Goal: Transaction & Acquisition: Purchase product/service

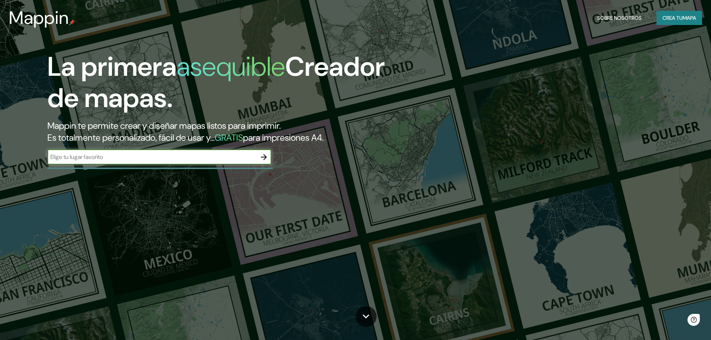
click at [143, 158] on input "text" at bounding box center [151, 157] width 209 height 9
type input "[PERSON_NAME]"
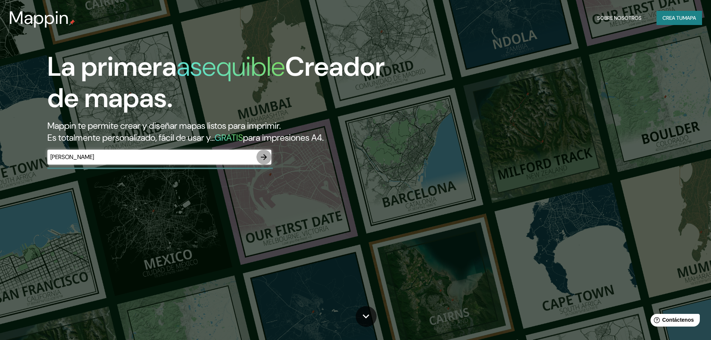
click at [268, 157] on icon "button" at bounding box center [263, 157] width 9 height 9
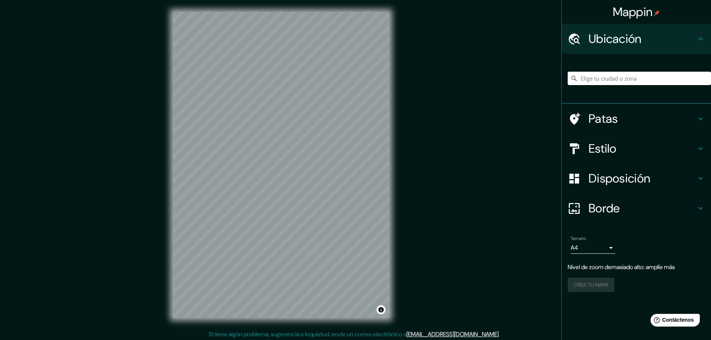
click at [642, 80] on input "Elige tu ciudad o zona" at bounding box center [639, 78] width 143 height 13
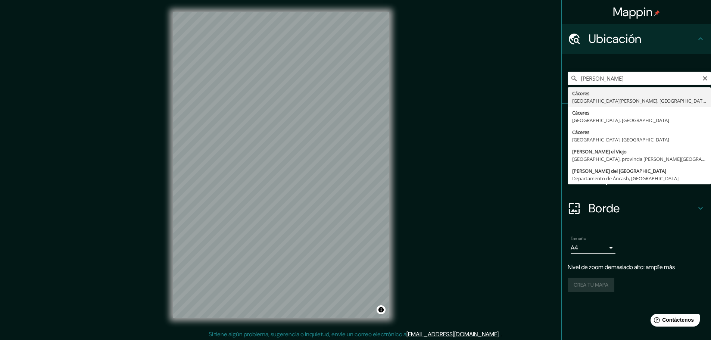
type input "[GEOGRAPHIC_DATA], provincia [PERSON_NAME][GEOGRAPHIC_DATA], [GEOGRAPHIC_DATA]"
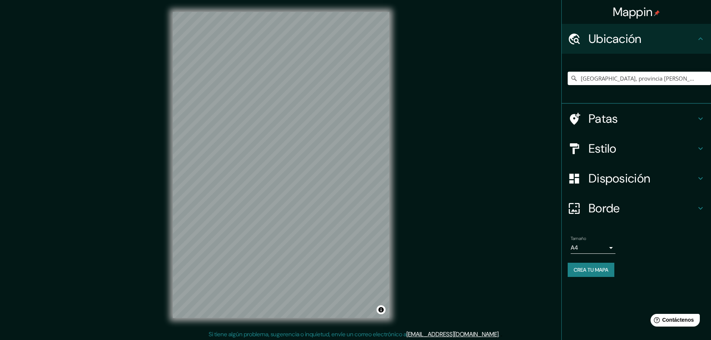
click at [630, 120] on h4 "Patas" at bounding box center [642, 118] width 107 height 15
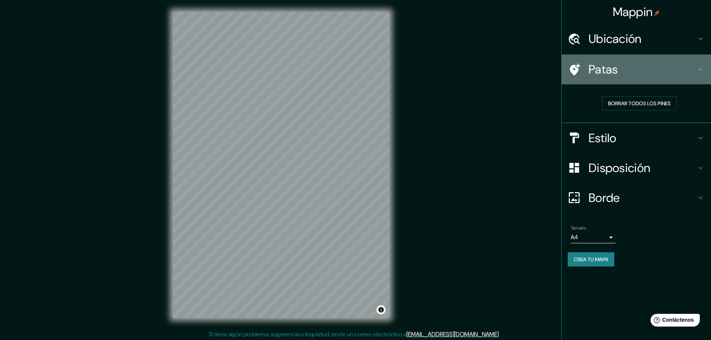
click at [645, 75] on h4 "Patas" at bounding box center [642, 69] width 107 height 15
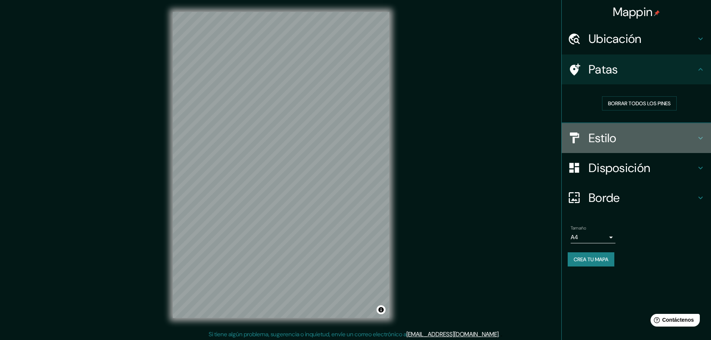
click at [642, 149] on div "Estilo" at bounding box center [636, 138] width 149 height 30
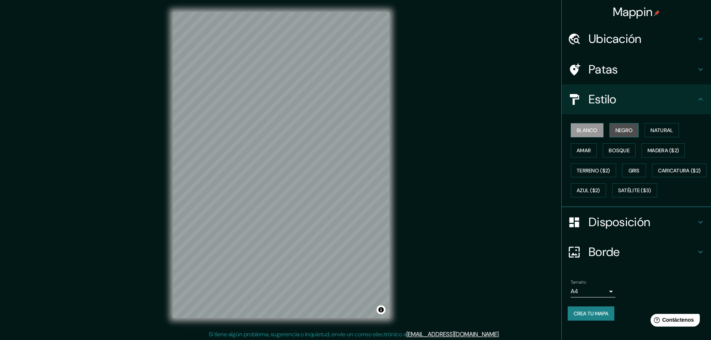
click at [621, 128] on font "Negro" at bounding box center [624, 130] width 18 height 7
click at [658, 127] on font "Natural" at bounding box center [662, 130] width 22 height 7
click at [584, 150] on font "Amar" at bounding box center [584, 150] width 14 height 7
click at [617, 149] on font "Bosque" at bounding box center [619, 150] width 21 height 7
click at [629, 167] on font "Gris" at bounding box center [634, 170] width 11 height 7
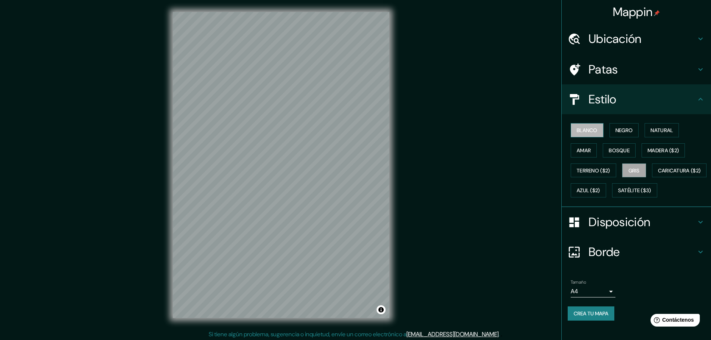
click at [582, 134] on font "Blanco" at bounding box center [587, 130] width 21 height 7
click at [617, 230] on font "Disposición" at bounding box center [620, 222] width 62 height 16
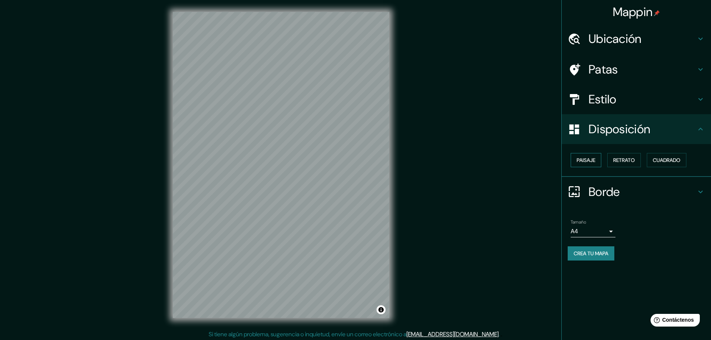
click at [594, 163] on font "Paisaje" at bounding box center [586, 160] width 19 height 7
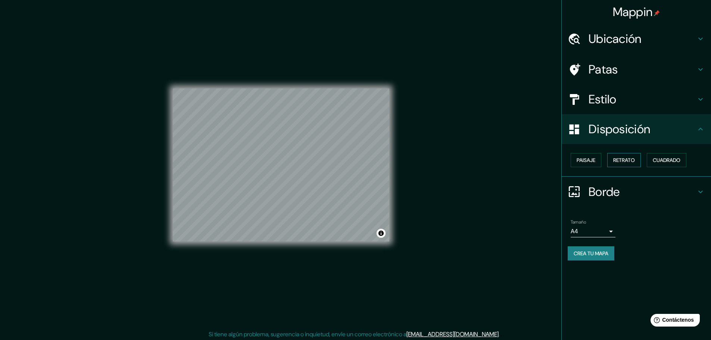
click at [625, 165] on font "Retrato" at bounding box center [624, 160] width 22 height 10
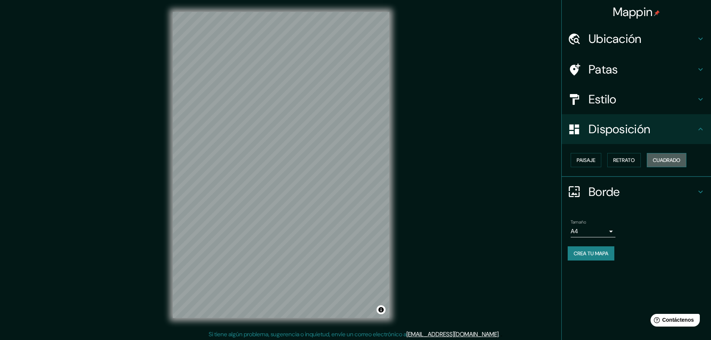
click at [664, 158] on font "Cuadrado" at bounding box center [667, 160] width 28 height 7
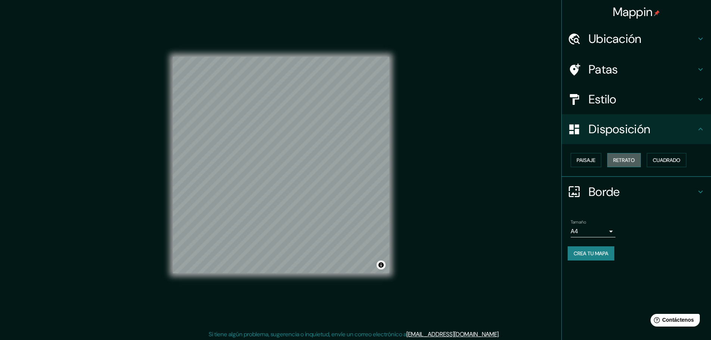
click at [622, 159] on font "Retrato" at bounding box center [624, 160] width 22 height 7
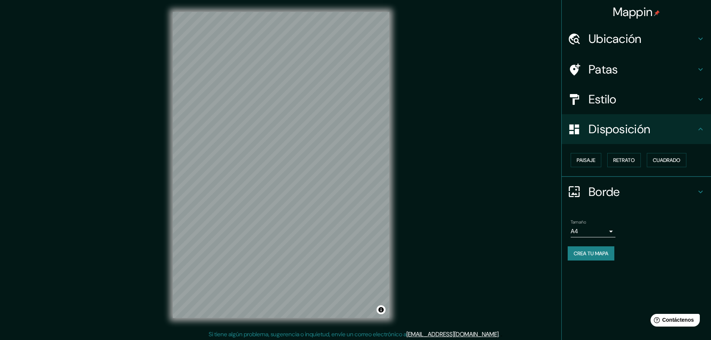
click at [620, 187] on font "Borde" at bounding box center [604, 192] width 31 height 16
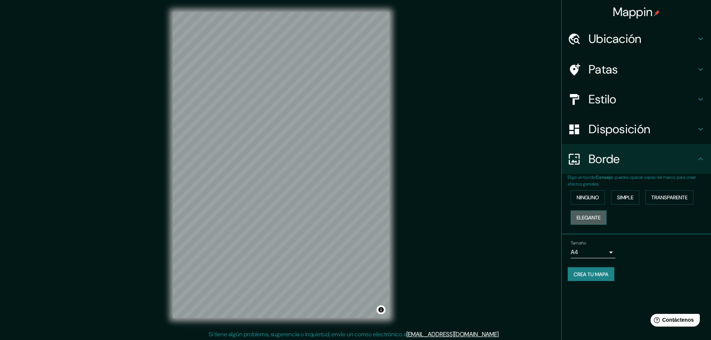
click at [601, 217] on font "Elegante" at bounding box center [589, 217] width 24 height 7
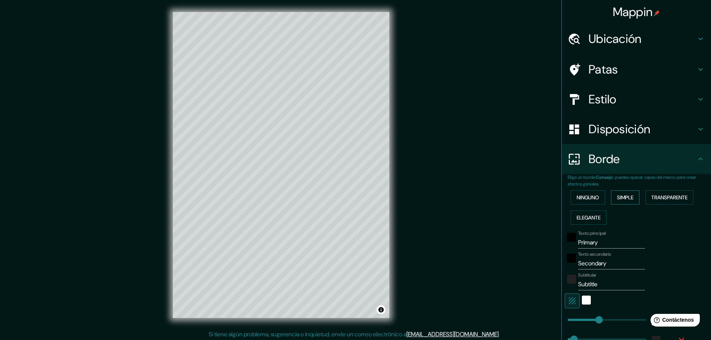
click at [623, 197] on font "Simple" at bounding box center [625, 197] width 16 height 7
click at [654, 197] on font "Transparente" at bounding box center [669, 197] width 36 height 7
click at [617, 198] on font "Simple" at bounding box center [625, 197] width 16 height 7
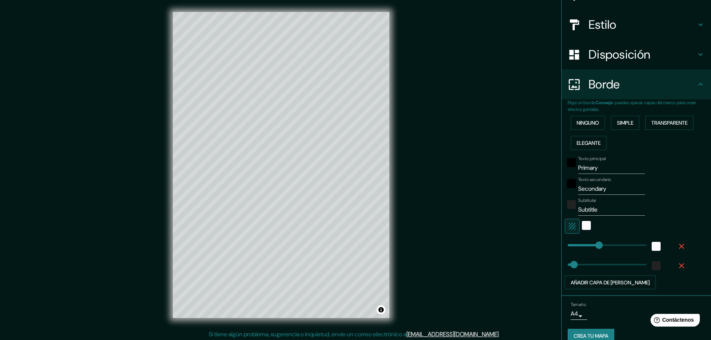
scroll to position [87, 0]
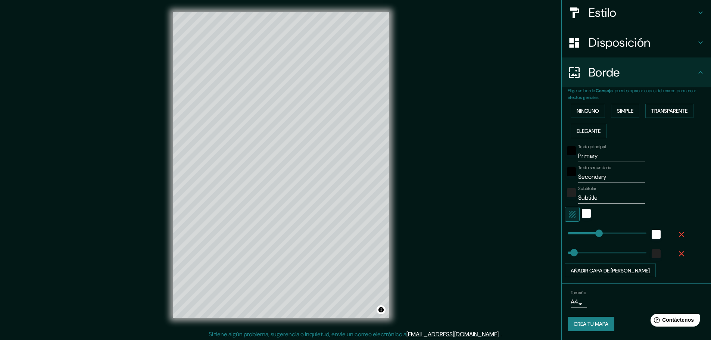
click at [578, 302] on body "Mappin Ubicación [GEOGRAPHIC_DATA], provincia [PERSON_NAME][GEOGRAPHIC_DATA], […" at bounding box center [355, 170] width 711 height 340
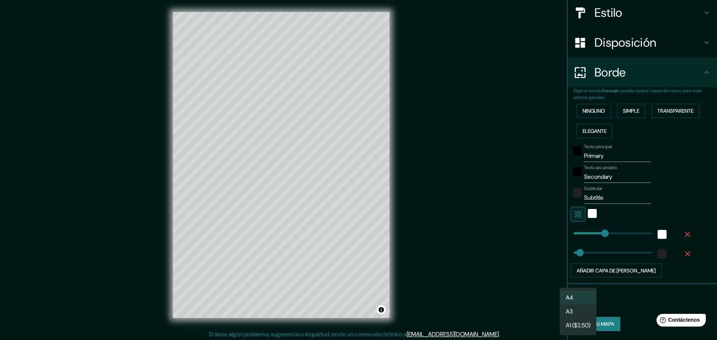
click at [580, 315] on li "A3" at bounding box center [577, 312] width 37 height 14
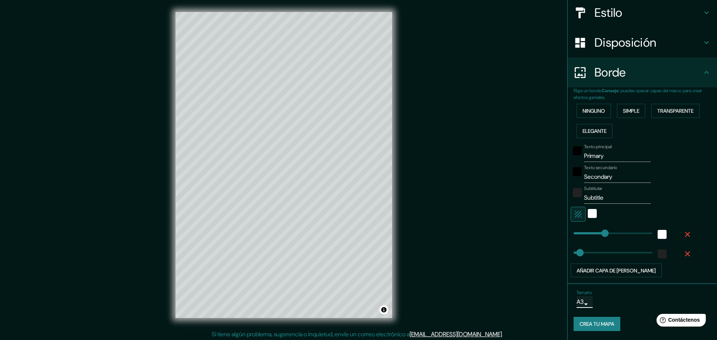
type input "a4"
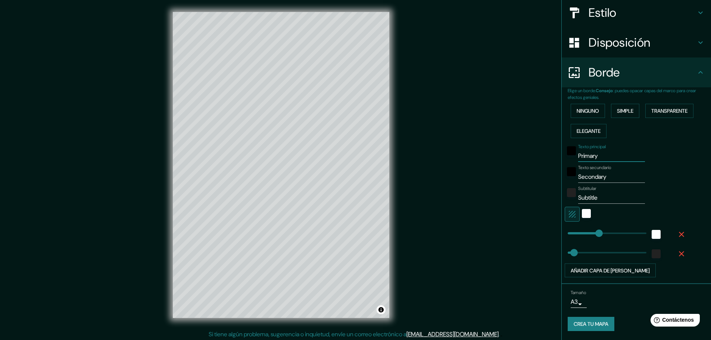
click at [591, 155] on input "Primary" at bounding box center [611, 156] width 67 height 12
type input "C"
type input "46"
type input "Ca"
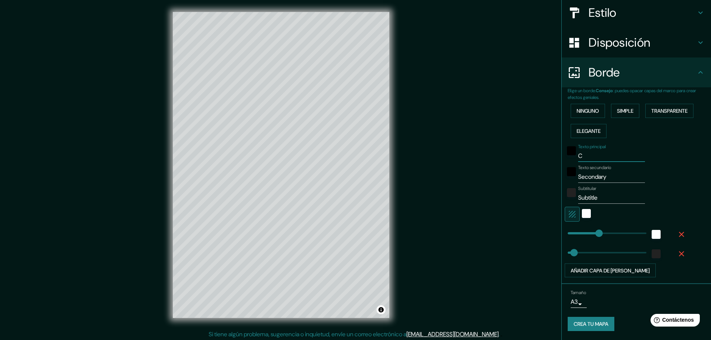
type input "46"
type input "Cac"
type input "46"
type input "Cace"
type input "46"
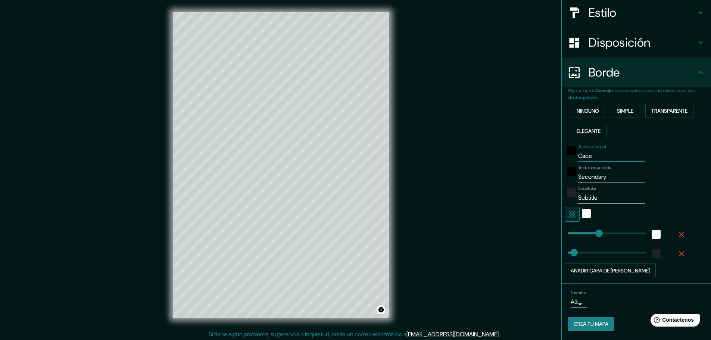
type input "Cacer"
type input "46"
type input "Cacere"
type input "46"
type input "[PERSON_NAME]"
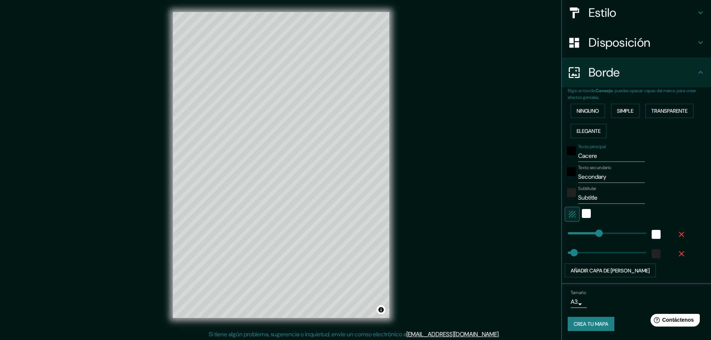
type input "46"
type input "[PERSON_NAME]"
click at [590, 176] on input "Secondary" at bounding box center [611, 177] width 67 height 12
type input "5"
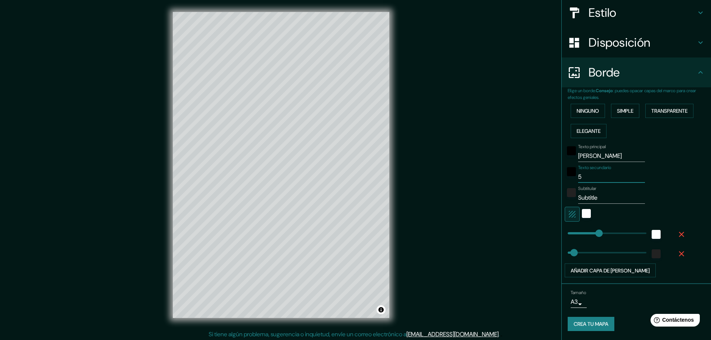
type input "46"
type input "546"
type input "46"
type input "5464"
type input "46"
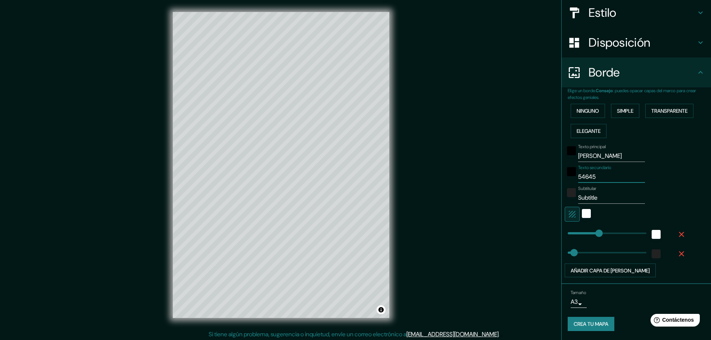
type input "546456"
type input "46"
type input "5464564564"
type input "46"
type input "5464564564654"
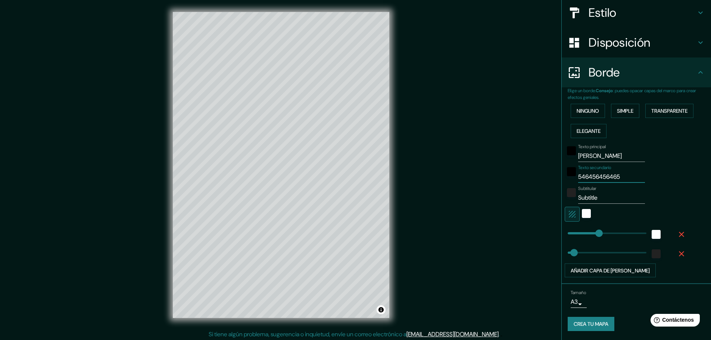
type input "46"
type input "546456456465465"
type input "46"
type input "54645645646546"
type input "46"
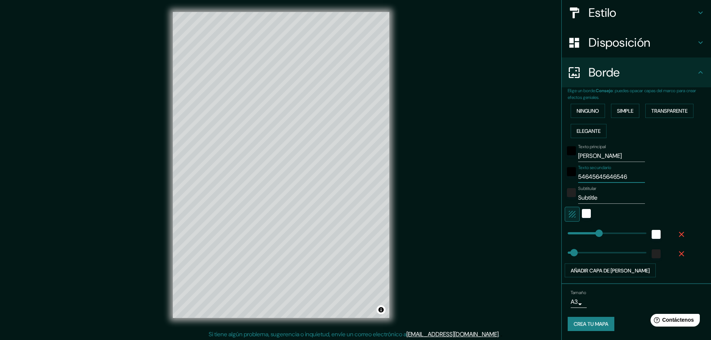
type input "5464564564654"
type input "46"
type input "546456456465"
type input "46"
type input "54645645646"
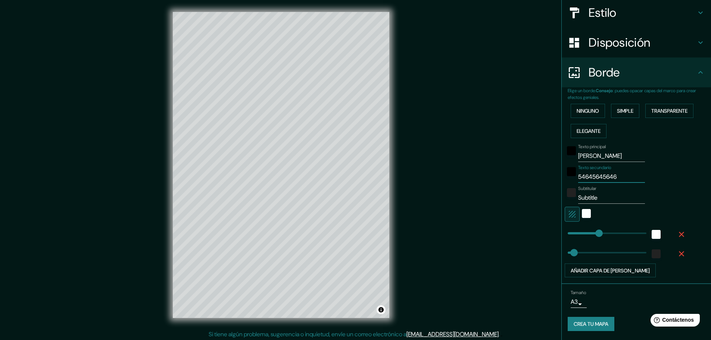
type input "46"
type input "54645645646"
click at [580, 155] on input "[PERSON_NAME]" at bounding box center [611, 156] width 67 height 12
type input "Cceres"
type input "46"
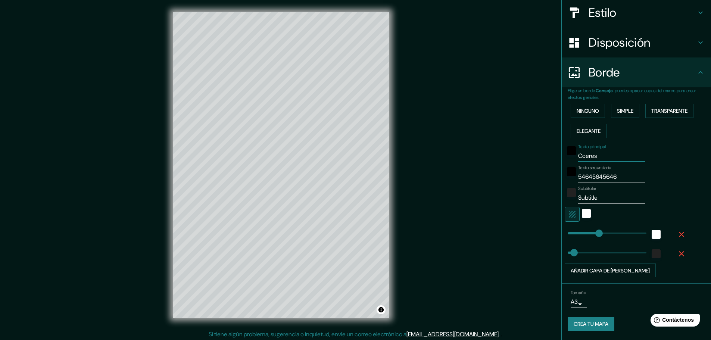
type input "Cáceres"
type input "46"
type input "Cáceres"
click at [294, 255] on div at bounding box center [296, 253] width 6 height 6
click at [590, 112] on font "Ninguno" at bounding box center [588, 110] width 22 height 7
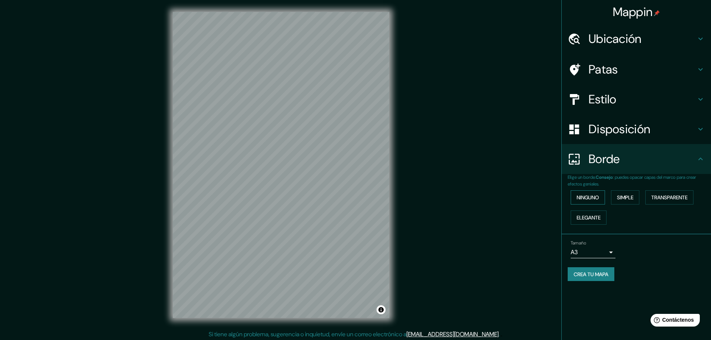
scroll to position [0, 0]
click at [594, 201] on font "Ninguno" at bounding box center [588, 198] width 22 height 10
click at [661, 197] on font "Transparente" at bounding box center [669, 197] width 36 height 7
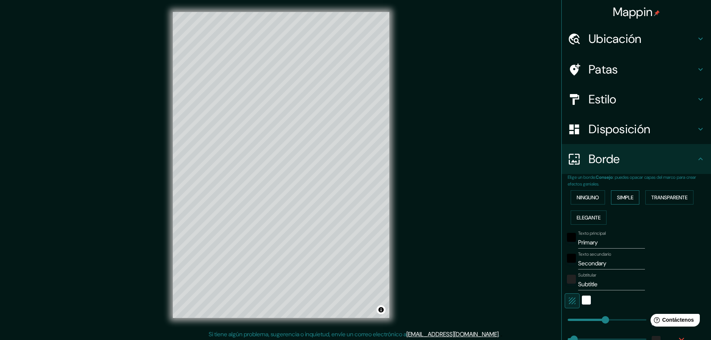
click at [633, 195] on button "Simple" at bounding box center [625, 197] width 28 height 14
click at [654, 197] on font "Transparente" at bounding box center [669, 197] width 36 height 7
click at [592, 284] on input "Subtitle" at bounding box center [611, 284] width 67 height 12
type input "278"
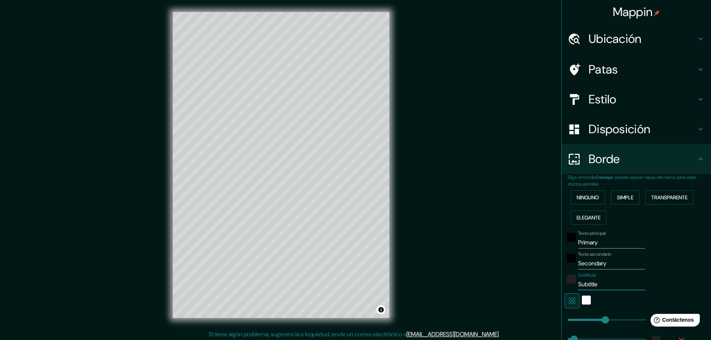
type input "46"
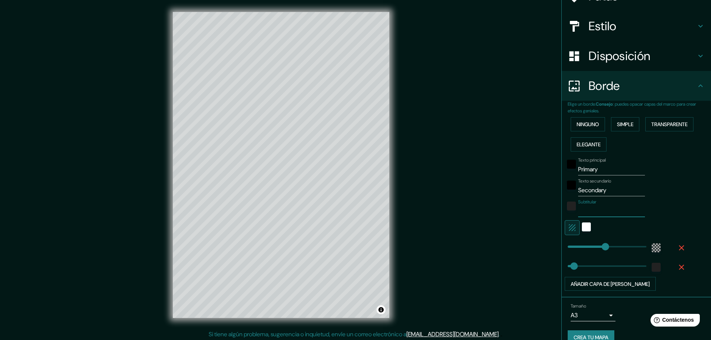
scroll to position [87, 0]
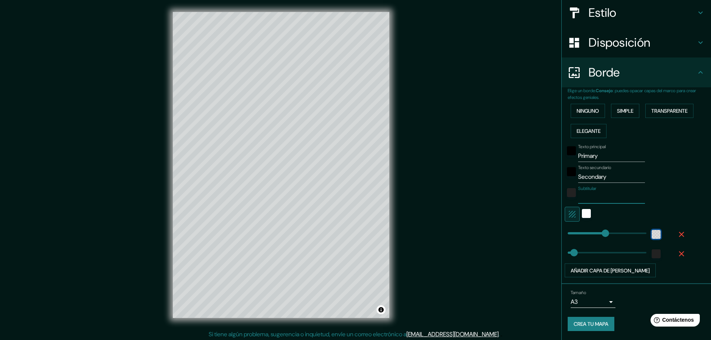
click at [652, 235] on div "color-55555544" at bounding box center [656, 234] width 9 height 9
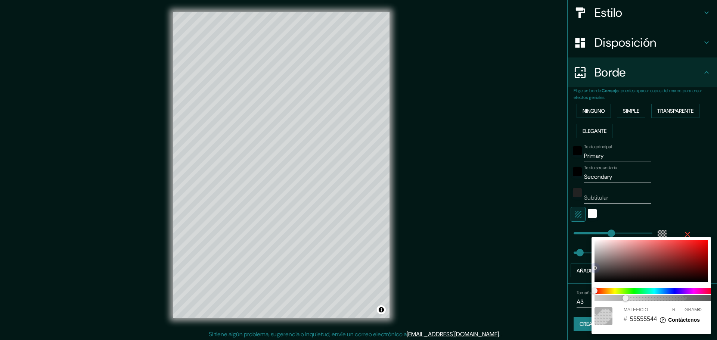
drag, startPoint x: 673, startPoint y: 255, endPoint x: 681, endPoint y: 255, distance: 7.5
click at [675, 255] on div at bounding box center [650, 261] width 113 height 42
type input "278"
type input "46"
type input "A32F2F"
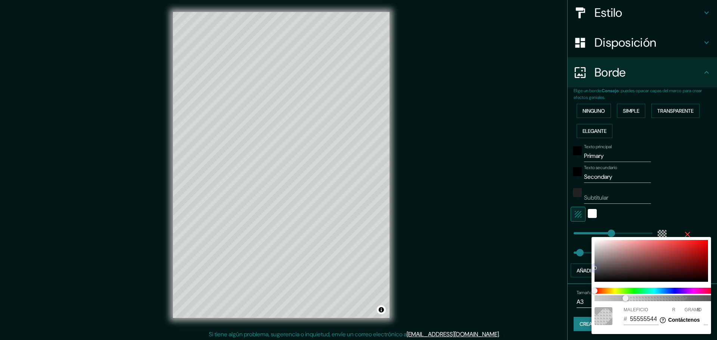
type input "163"
type input "47"
type input "278"
type input "46"
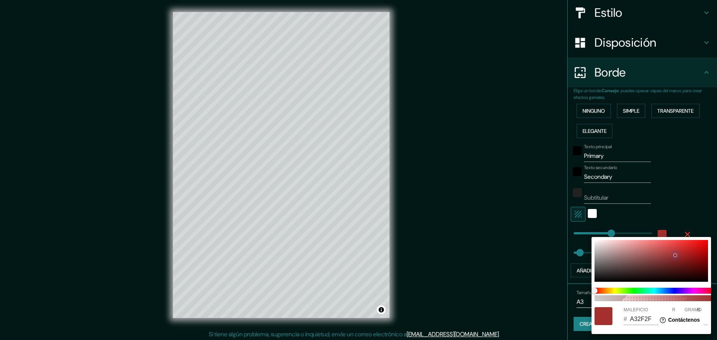
type input "573333"
type input "87"
type input "51"
type input "278"
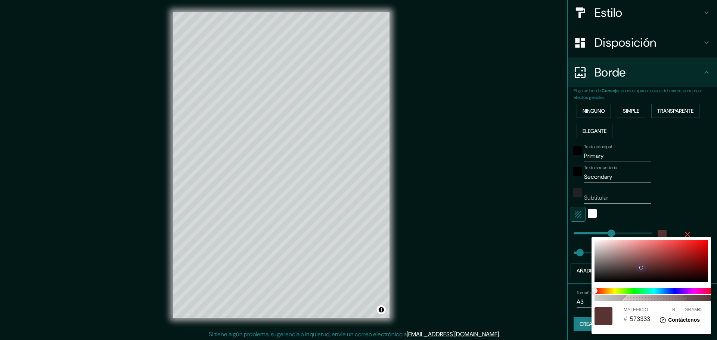
type input "46"
type input "252222"
type input "37"
type input "34"
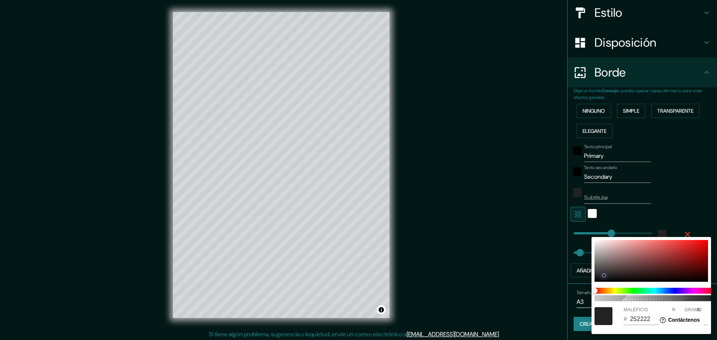
drag, startPoint x: 676, startPoint y: 253, endPoint x: 604, endPoint y: 275, distance: 75.3
click at [604, 275] on div at bounding box center [604, 276] width 4 height 4
type input "278"
type input "46"
type input "278"
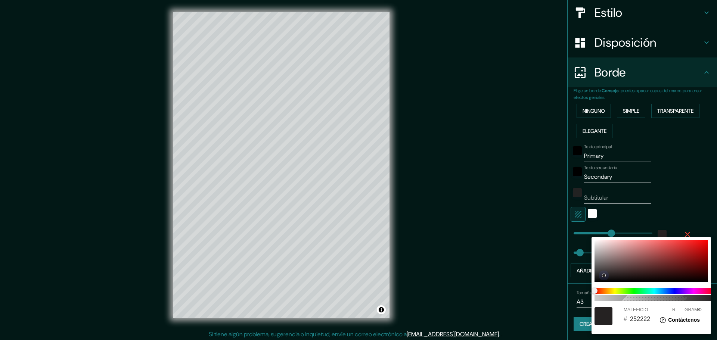
type input "46"
type input "171717"
type input "23"
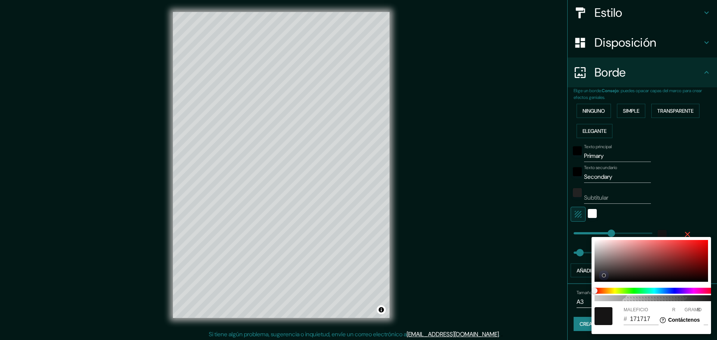
type input "278"
type input "46"
type input "0B0B0B"
type input "11"
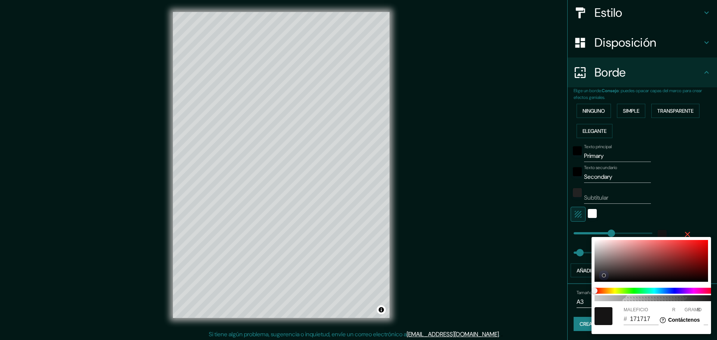
type input "11"
type input "278"
type input "46"
type input "050505"
type input "5"
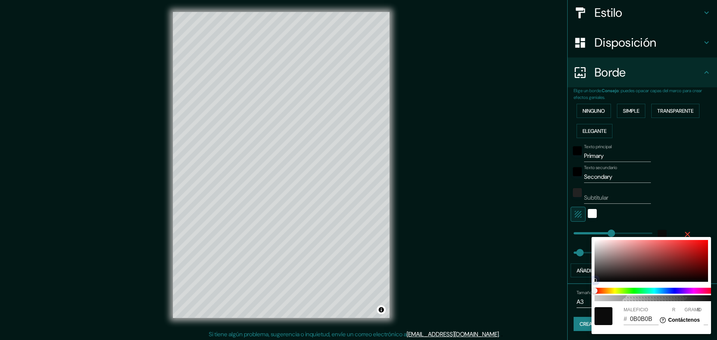
type input "5"
type input "278"
type input "46"
type input "000000"
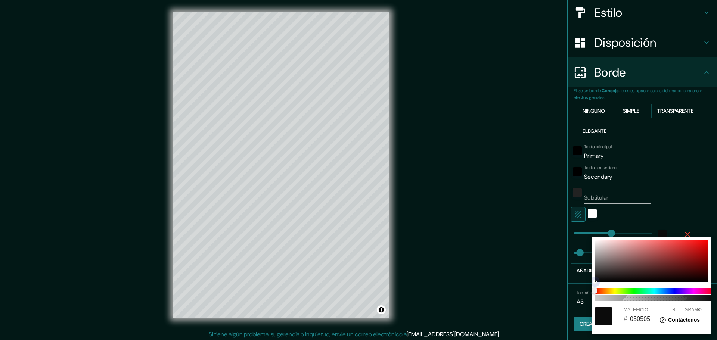
type input "0"
type input "278"
type input "46"
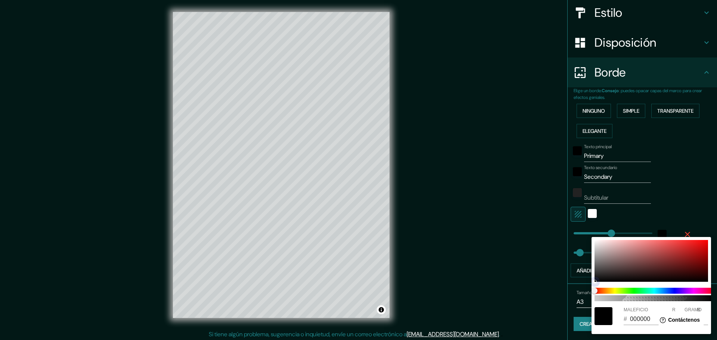
type input "278"
type input "46"
type input "278"
type input "46"
drag, startPoint x: 604, startPoint y: 275, endPoint x: 592, endPoint y: 285, distance: 14.8
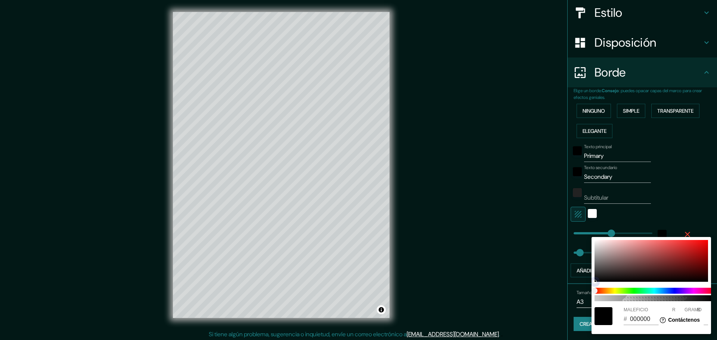
click at [592, 285] on div "100 MALEFICIO # 000000 R 0 GRAMO 0 B 0" at bounding box center [650, 285] width 119 height 97
click at [695, 217] on div at bounding box center [358, 170] width 717 height 340
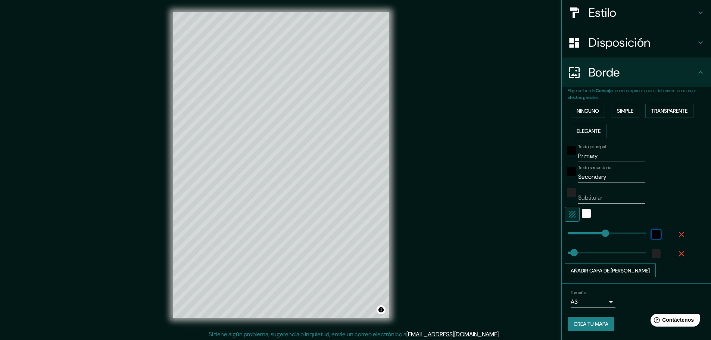
scroll to position [2, 0]
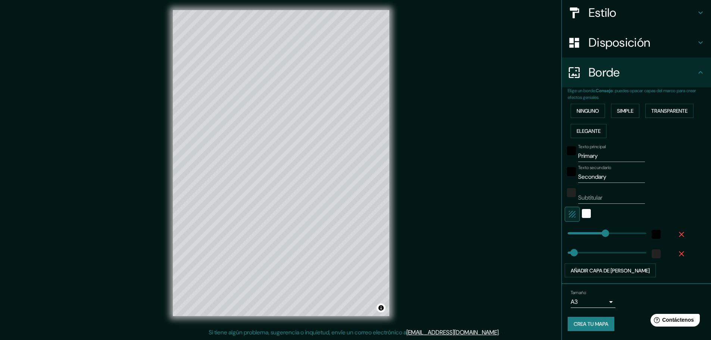
click at [580, 153] on input "Primary" at bounding box center [611, 156] width 67 height 12
type input "c"
type input "278"
type input "46"
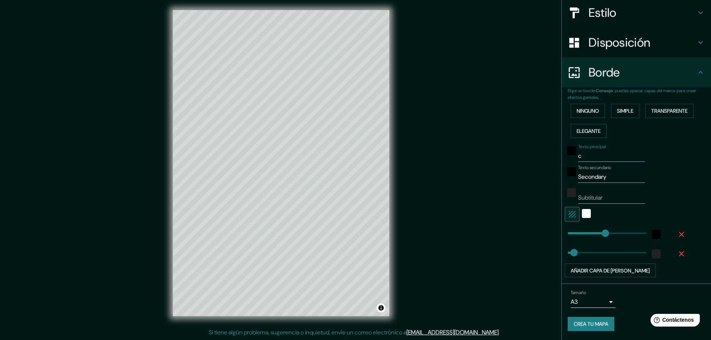
type input "cá"
type input "278"
type input "46"
type input "các"
type input "278"
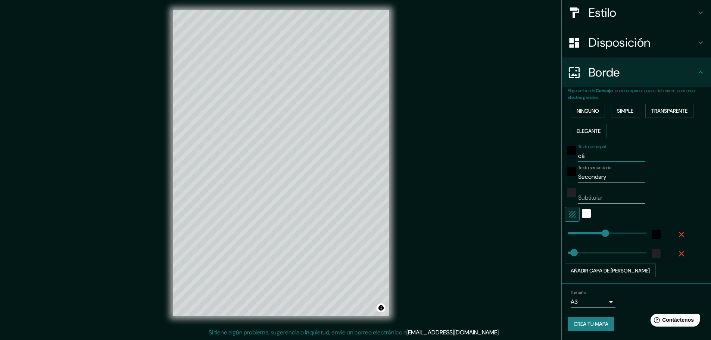
type input "46"
type input "cáce"
type input "278"
type input "46"
type input "cácer"
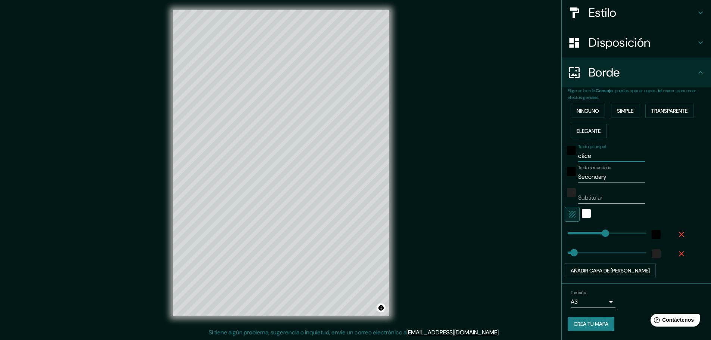
type input "278"
type input "46"
type input "cácere"
type input "278"
type input "46"
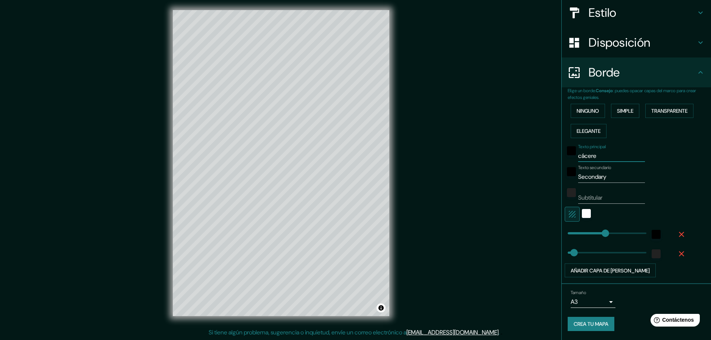
type input "[PERSON_NAME]"
type input "278"
type input "46"
type input "[PERSON_NAME]"
click at [592, 178] on input "Secondary" at bounding box center [611, 177] width 67 height 12
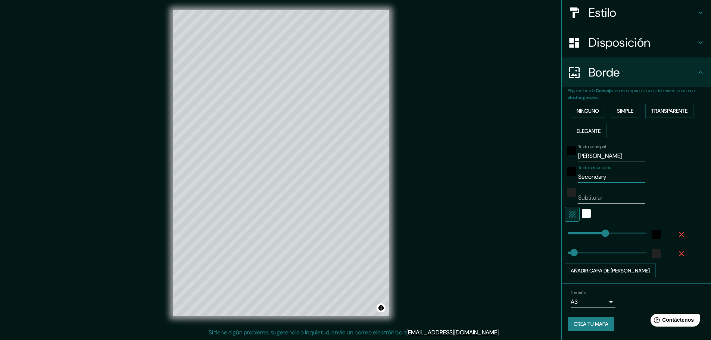
click at [592, 178] on input "Secondary" at bounding box center [611, 177] width 67 height 12
type input "278"
type input "46"
click at [293, 145] on div at bounding box center [293, 144] width 6 height 6
click at [293, 144] on div at bounding box center [293, 144] width 6 height 6
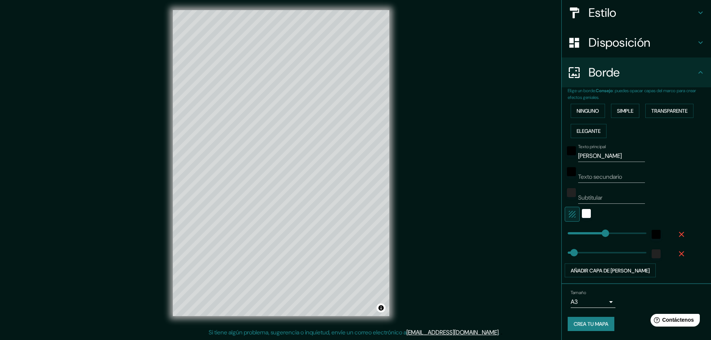
click at [592, 321] on font "Crea tu mapa" at bounding box center [591, 324] width 35 height 7
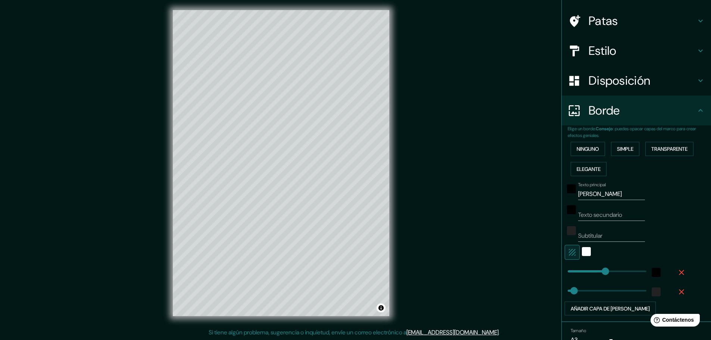
scroll to position [87, 0]
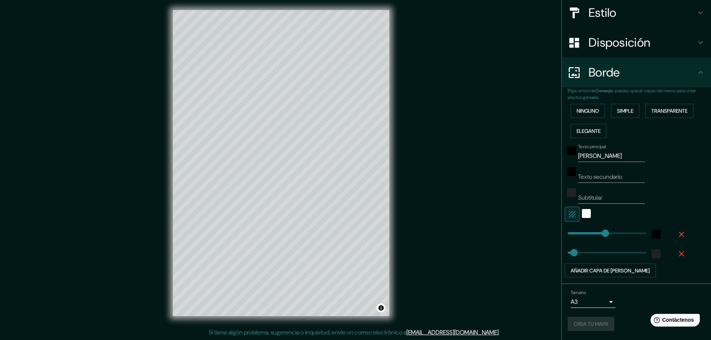
click at [594, 322] on div "Crea tu mapa" at bounding box center [636, 324] width 137 height 14
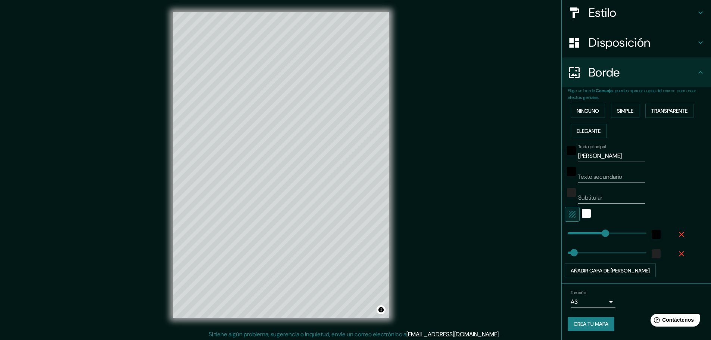
click at [590, 323] on font "Crea tu mapa" at bounding box center [591, 324] width 35 height 7
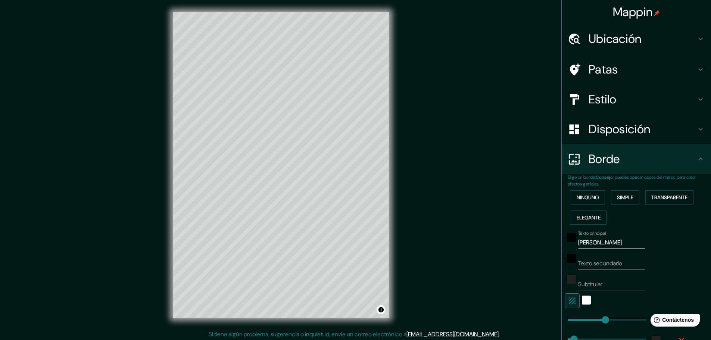
click at [616, 38] on font "Ubicación" at bounding box center [615, 39] width 53 height 16
type input "278"
type input "46"
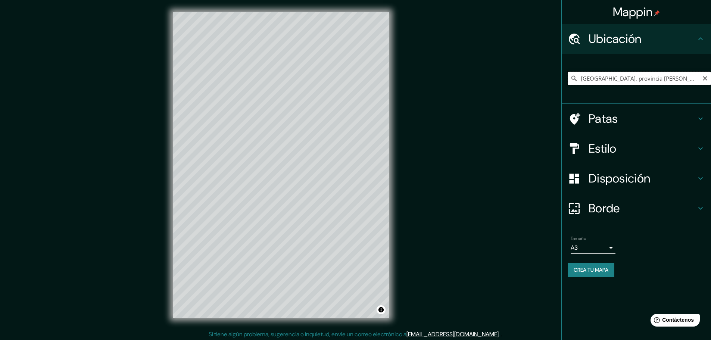
click at [611, 82] on input "[GEOGRAPHIC_DATA], provincia [PERSON_NAME][GEOGRAPHIC_DATA], [GEOGRAPHIC_DATA]" at bounding box center [639, 78] width 143 height 13
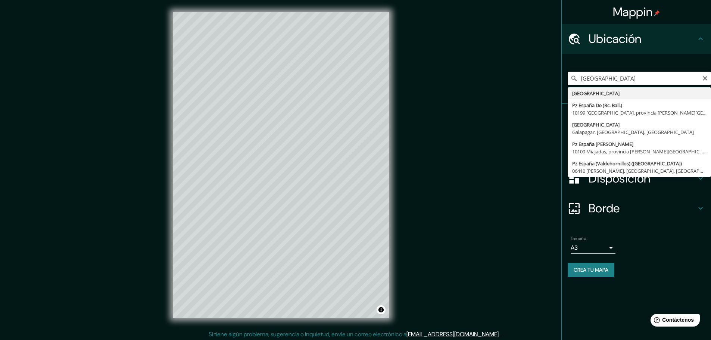
type input "[GEOGRAPHIC_DATA]"
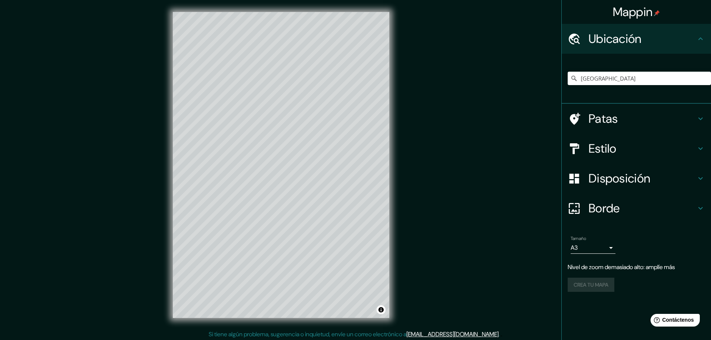
click at [619, 121] on h4 "Patas" at bounding box center [642, 118] width 107 height 15
type input "278"
type input "46"
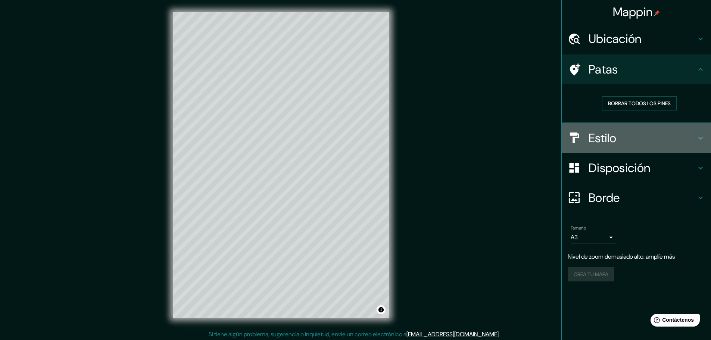
click at [619, 141] on h4 "Estilo" at bounding box center [642, 138] width 107 height 15
type input "278"
type input "46"
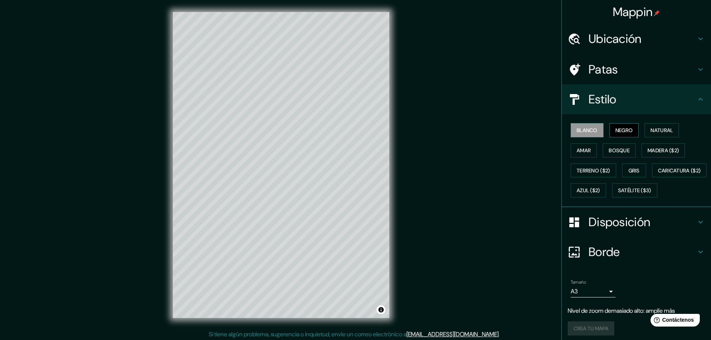
click at [615, 129] on font "Negro" at bounding box center [624, 130] width 18 height 7
click at [599, 127] on button "Blanco" at bounding box center [587, 130] width 33 height 14
click at [292, 269] on div at bounding box center [291, 268] width 6 height 6
click at [623, 230] on font "Disposición" at bounding box center [620, 222] width 62 height 16
type input "278"
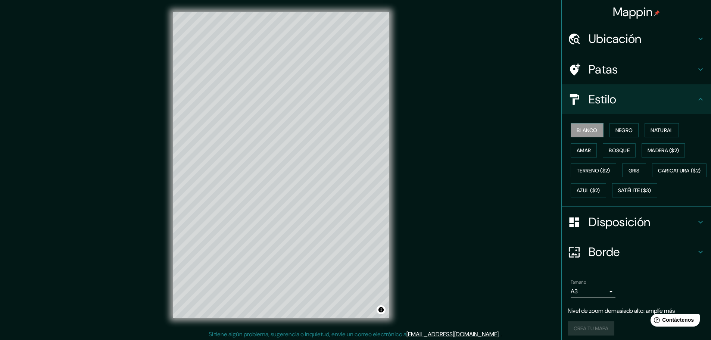
type input "46"
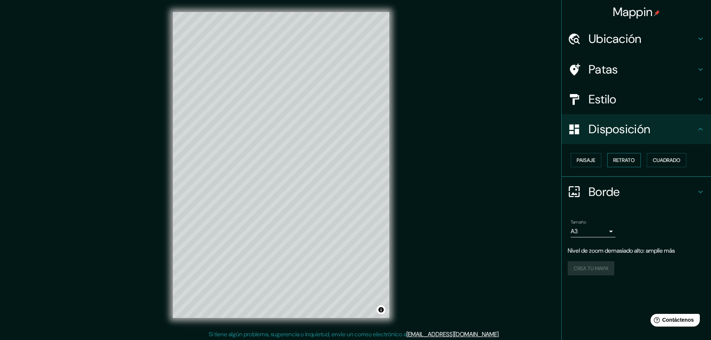
click at [631, 164] on font "Retrato" at bounding box center [624, 160] width 22 height 10
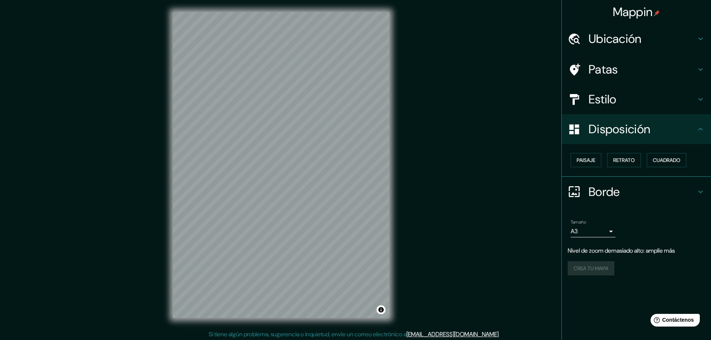
click at [621, 192] on h4 "Borde" at bounding box center [642, 191] width 107 height 15
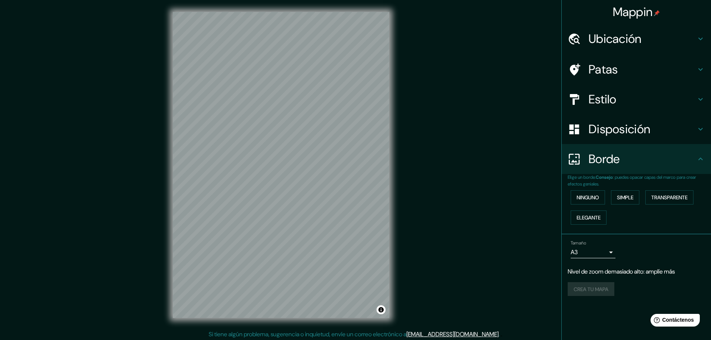
click at [622, 164] on h4 "Borde" at bounding box center [642, 159] width 107 height 15
click at [620, 169] on div "Borde" at bounding box center [636, 159] width 149 height 30
click at [534, 224] on div "Mappin Ubicación [GEOGRAPHIC_DATA] Patas Estilo Disposición Borde Elige un bord…" at bounding box center [355, 171] width 711 height 342
click at [579, 250] on body "Mappin Ubicación [GEOGRAPHIC_DATA] Patas Estilo Disposición Borde Elige un bord…" at bounding box center [355, 170] width 711 height 340
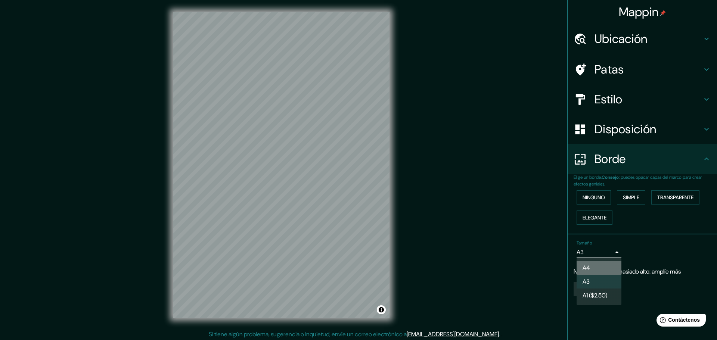
click at [592, 266] on li "A4" at bounding box center [598, 268] width 45 height 14
type input "single"
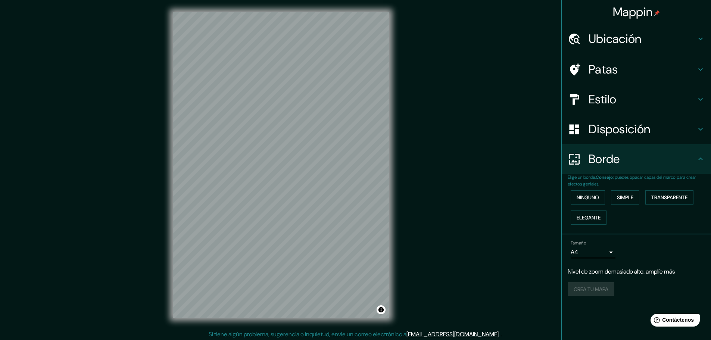
click at [435, 132] on div "Mappin Ubicación [GEOGRAPHIC_DATA] Patas Estilo Disposición Borde Elige un bord…" at bounding box center [355, 171] width 711 height 342
click at [579, 219] on font "Elegante" at bounding box center [589, 217] width 24 height 7
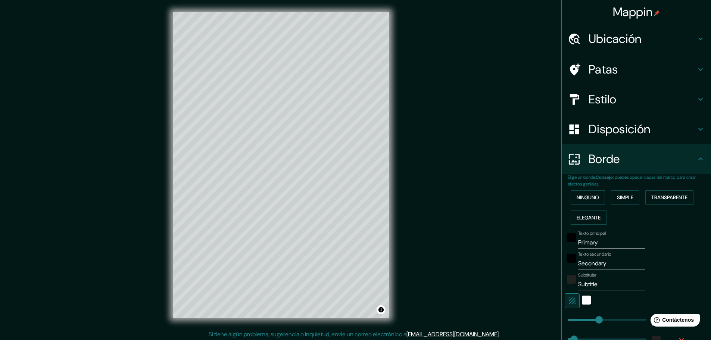
click at [605, 244] on input "Primary" at bounding box center [611, 243] width 67 height 12
type input "E"
type input "46"
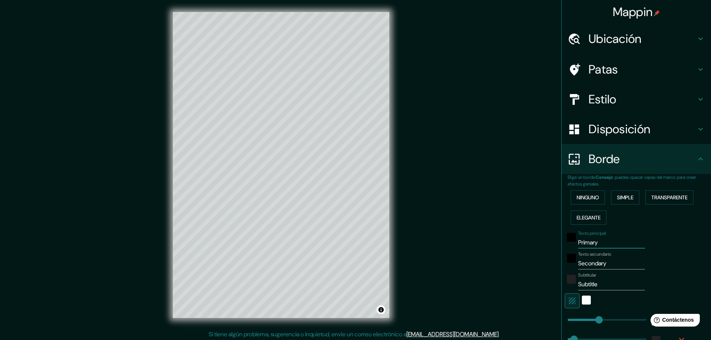
type input "46"
type input "23"
type input "Es"
type input "46"
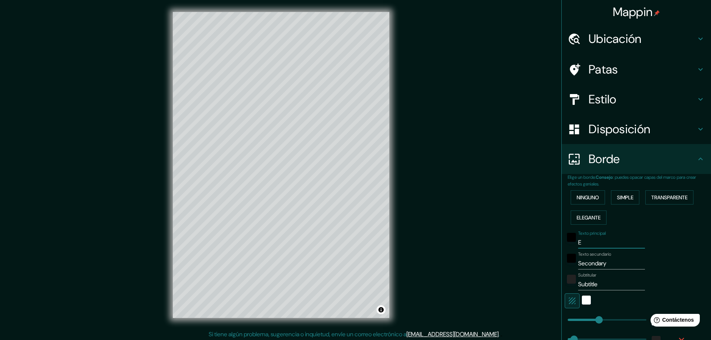
type input "23"
type input "Esp"
type input "46"
type input "23"
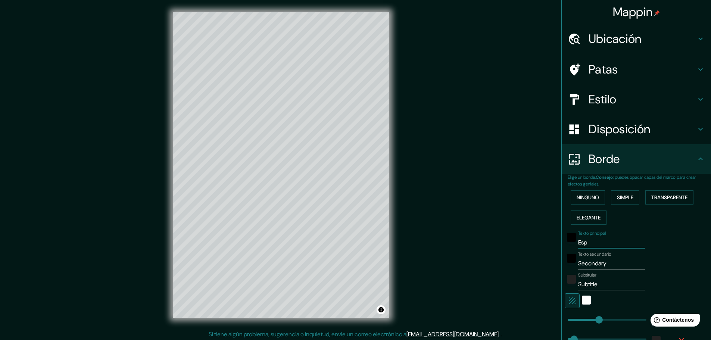
type input "Espa"
type input "46"
type input "23"
type input "Españ"
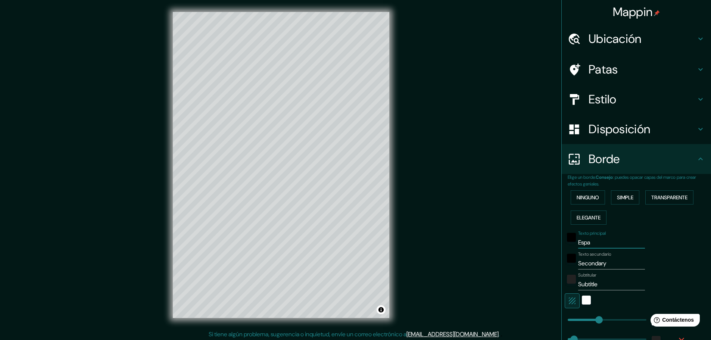
type input "46"
type input "23"
type input "[GEOGRAPHIC_DATA]"
type input "46"
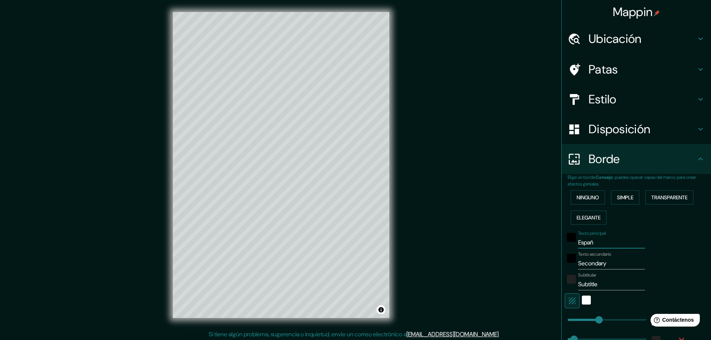
type input "46"
type input "23"
type input "[GEOGRAPHIC_DATA]"
click at [598, 266] on input "Secondary" at bounding box center [611, 264] width 67 height 12
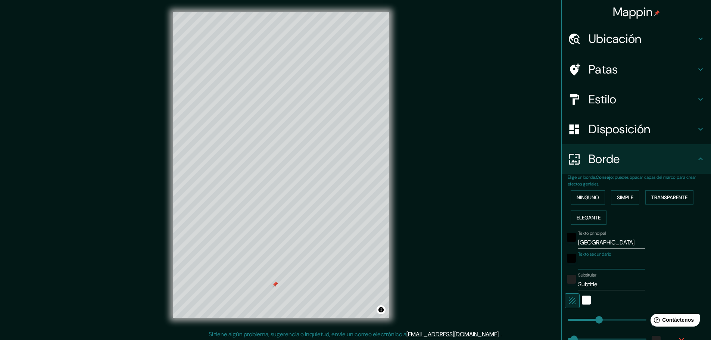
type input "46"
type input "23"
click at [592, 285] on input "Subtitle" at bounding box center [611, 284] width 67 height 12
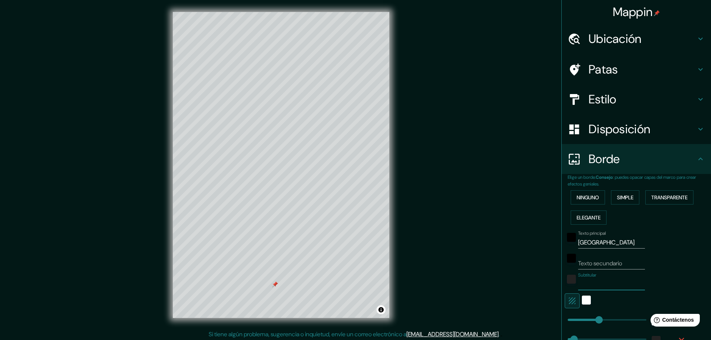
type input "46"
type input "23"
click at [275, 286] on div at bounding box center [275, 284] width 6 height 6
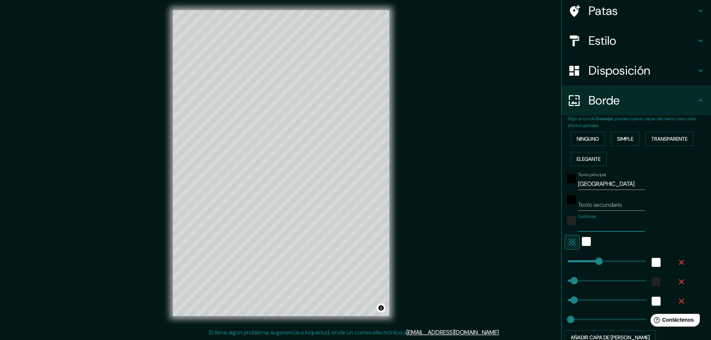
scroll to position [28, 0]
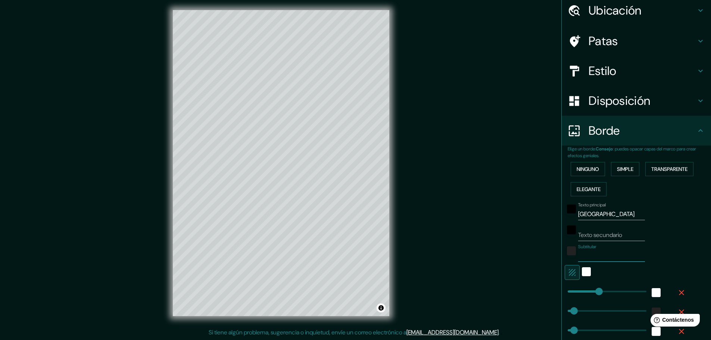
click at [463, 242] on div "Mappin Ubicación [GEOGRAPHIC_DATA] Patas Estilo Disposición Borde Elige un bord…" at bounding box center [355, 169] width 711 height 342
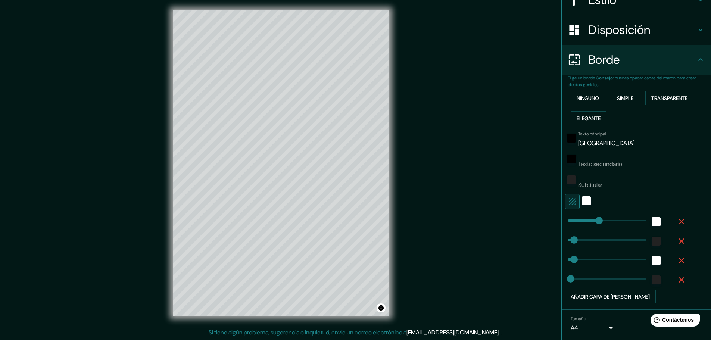
scroll to position [140, 0]
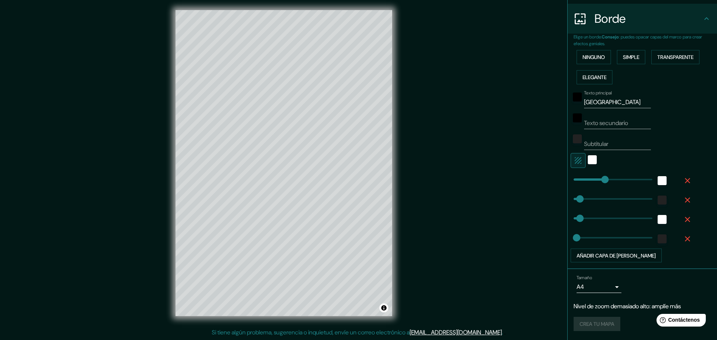
click at [595, 287] on body "Mappin Ubicación [GEOGRAPHIC_DATA] Patas Estilo Disposición Borde Elige un bord…" at bounding box center [358, 168] width 717 height 340
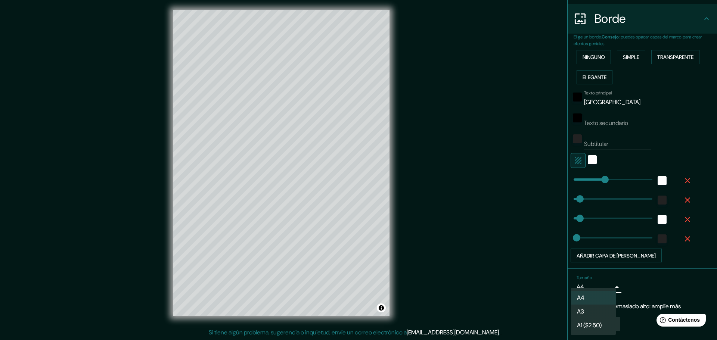
click at [594, 310] on li "A3" at bounding box center [593, 312] width 45 height 14
type input "a4"
